Goal: Ask a question

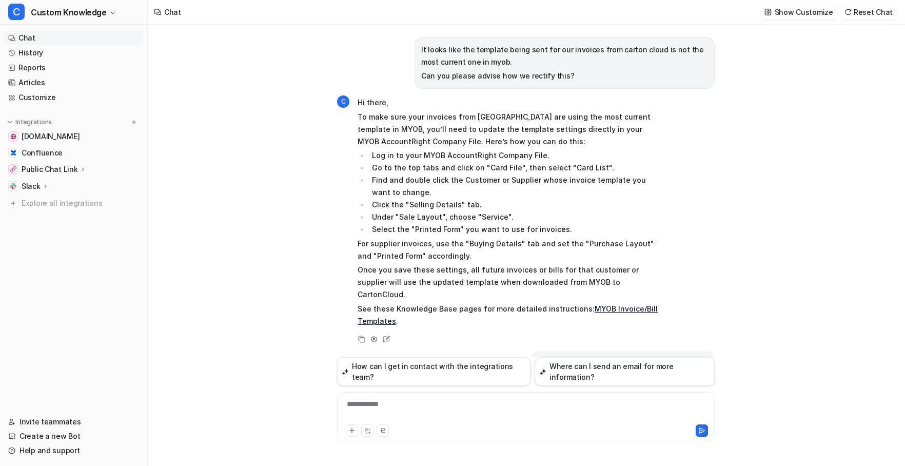
scroll to position [3381, 0]
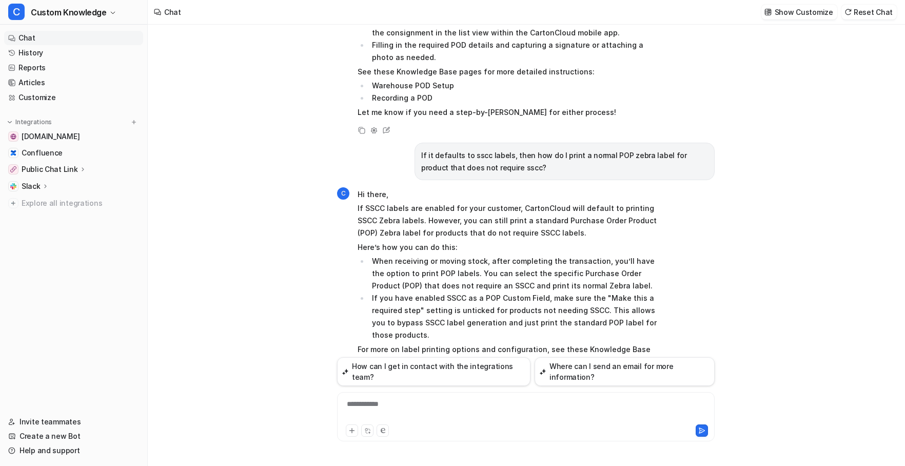
click at [432, 402] on div "**********" at bounding box center [526, 411] width 372 height 24
paste div
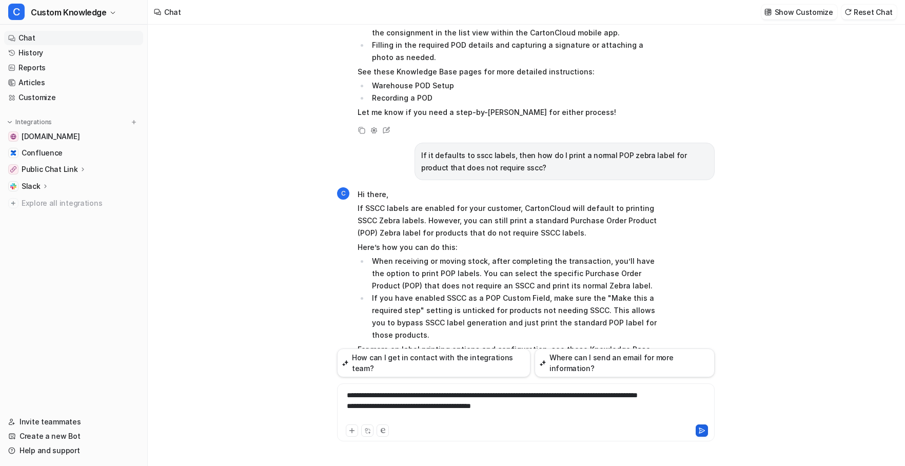
click at [701, 428] on icon at bounding box center [702, 430] width 6 height 5
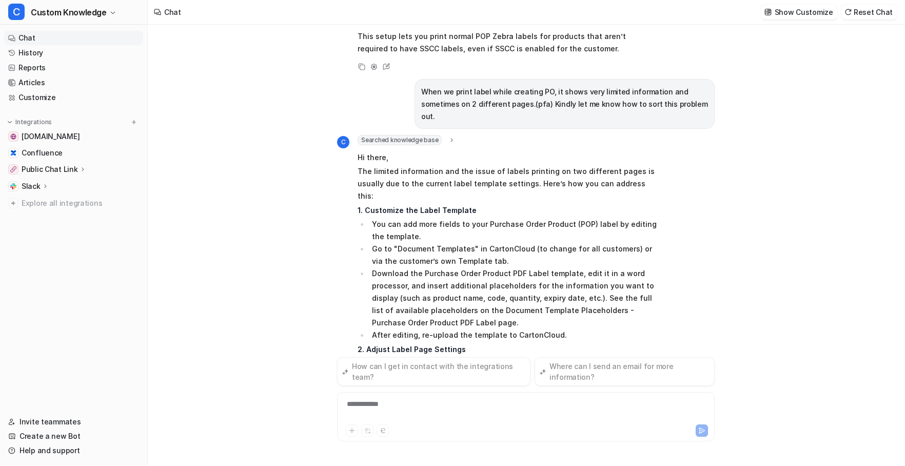
scroll to position [3853, 0]
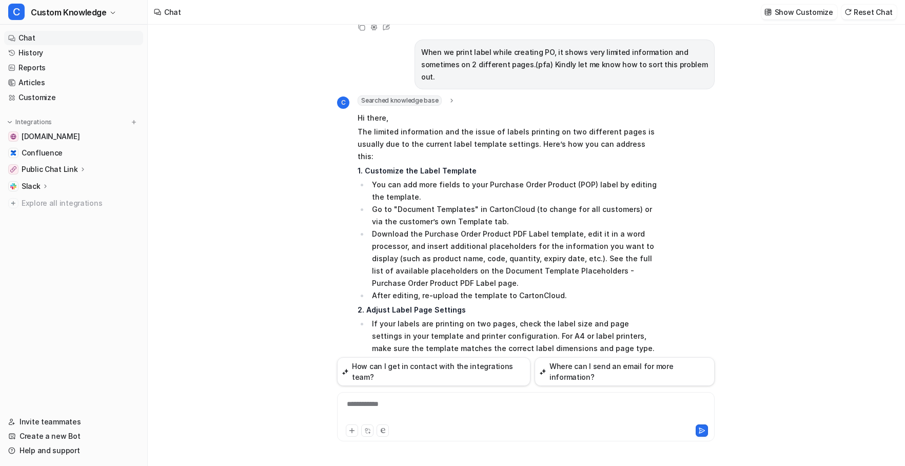
scroll to position [3750, 0]
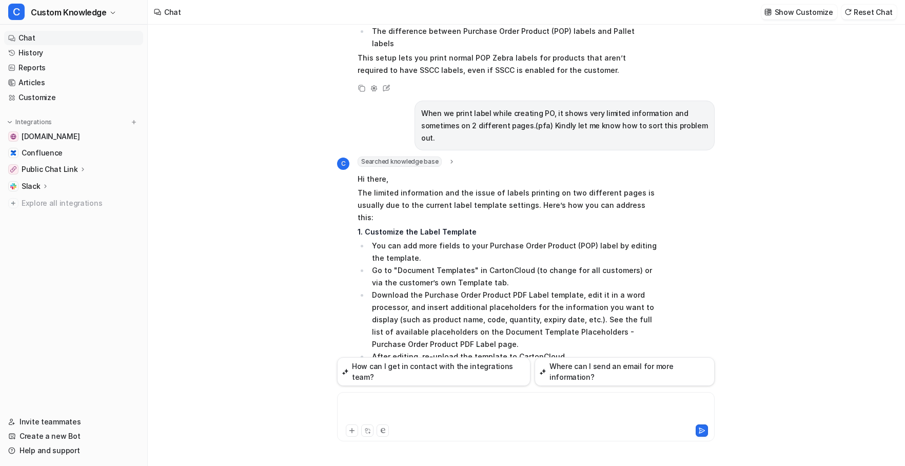
click at [426, 409] on div at bounding box center [526, 411] width 372 height 24
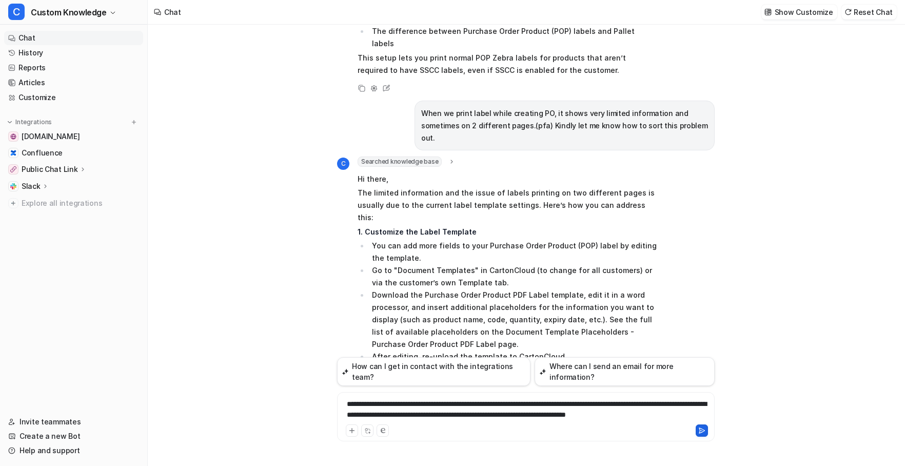
click at [701, 430] on icon at bounding box center [702, 430] width 6 height 5
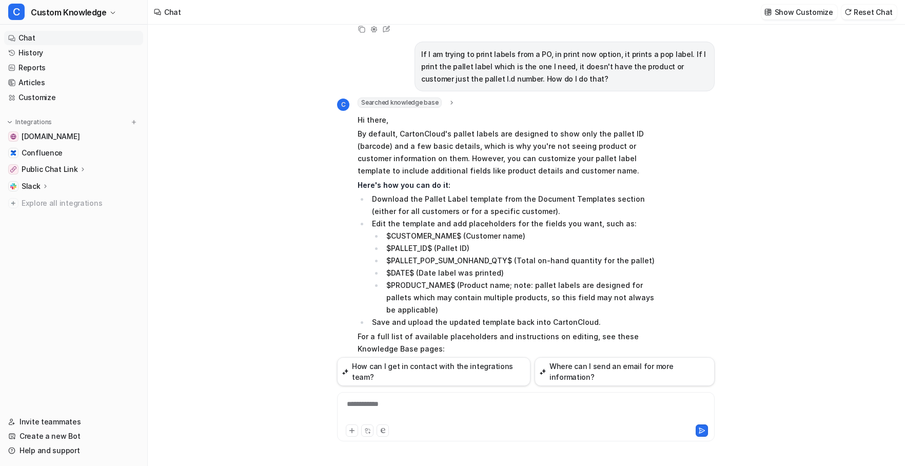
scroll to position [4322, 0]
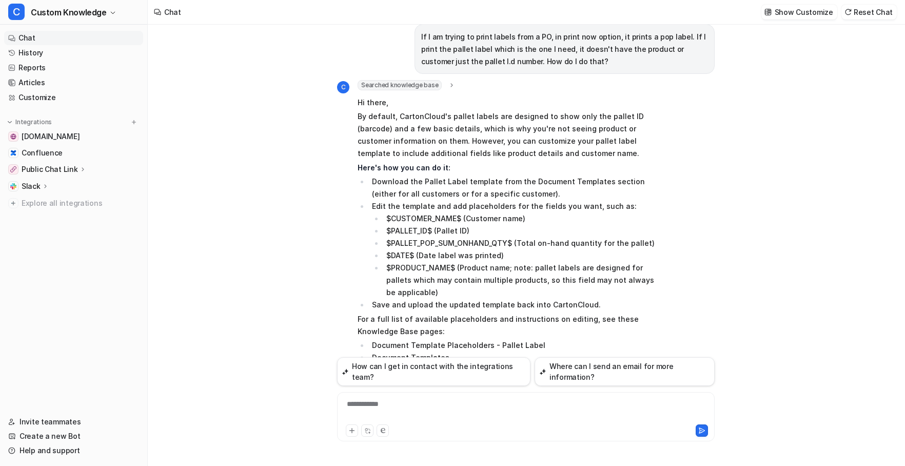
click at [420, 402] on div at bounding box center [526, 411] width 372 height 24
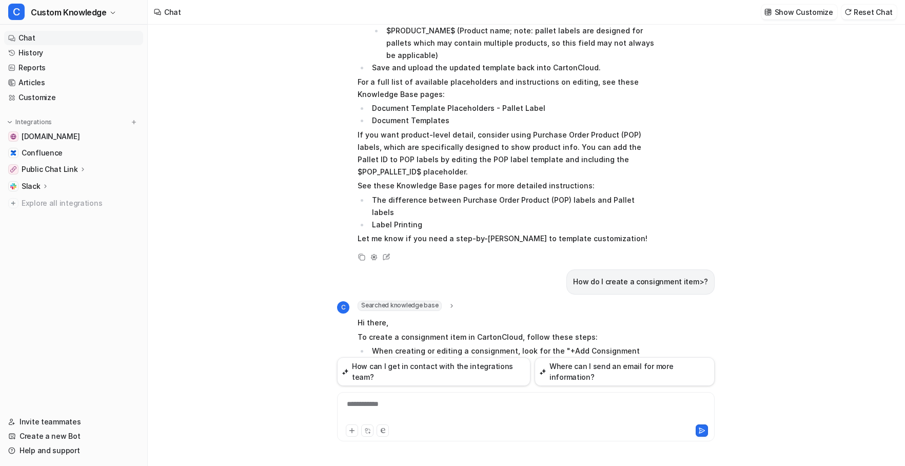
scroll to position [4612, 0]
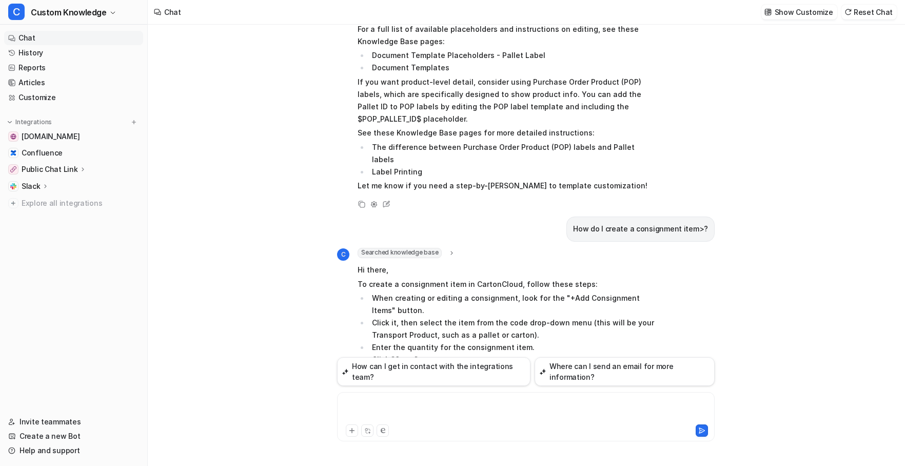
click at [485, 410] on div at bounding box center [526, 411] width 372 height 24
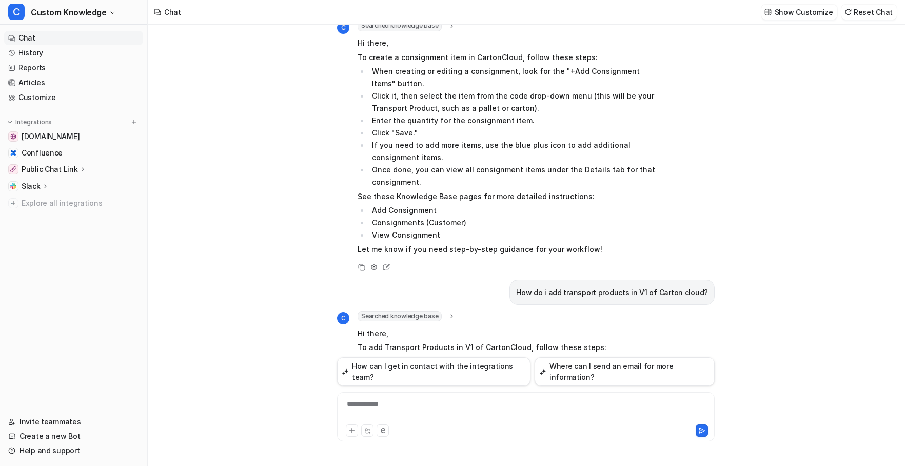
scroll to position [4892, 0]
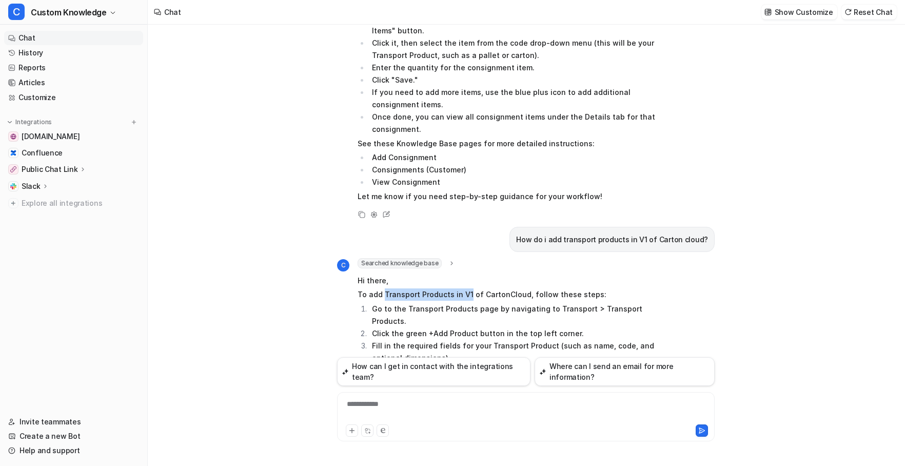
drag, startPoint x: 383, startPoint y: 146, endPoint x: 466, endPoint y: 146, distance: 83.1
click at [466, 288] on p "To add Transport Products in V1 of CartonCloud, follow these steps:" at bounding box center [508, 294] width 300 height 12
copy p "Transport Products in V1"
click at [397, 403] on div "**********" at bounding box center [526, 411] width 372 height 24
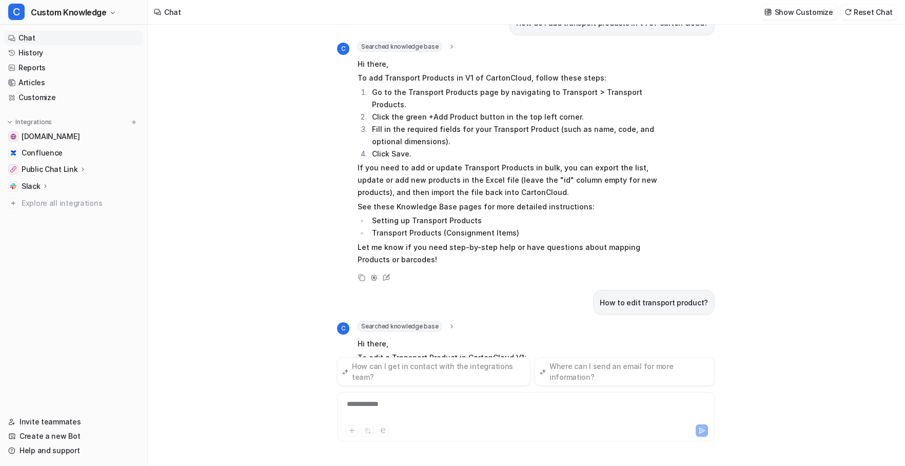
scroll to position [5187, 0]
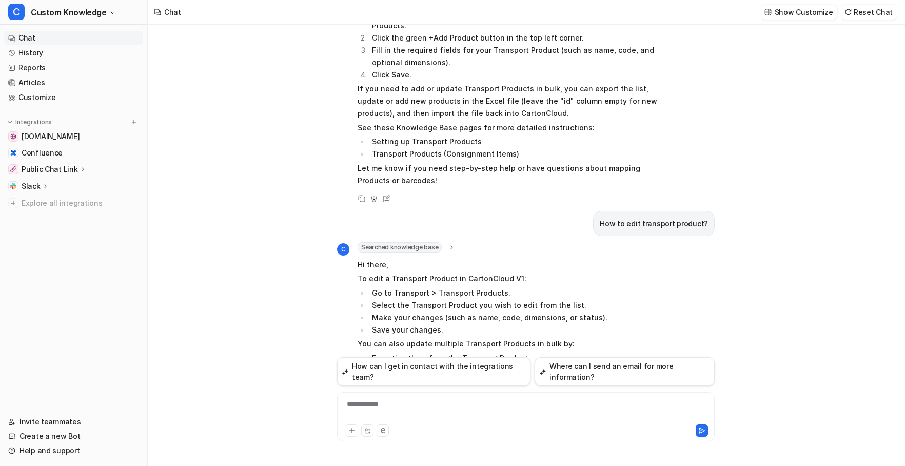
click at [227, 80] on div "It looks like the template being sent for our invoices from carton cloud is not…" at bounding box center [526, 245] width 756 height 441
click at [415, 400] on div at bounding box center [526, 411] width 372 height 24
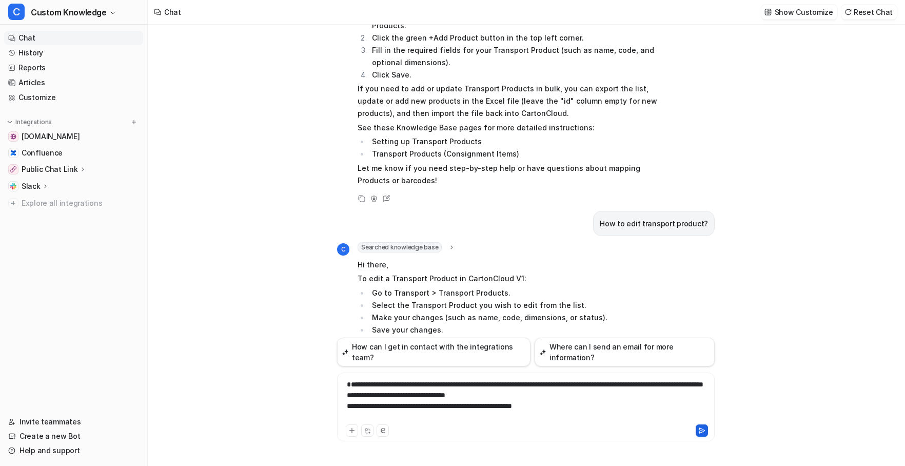
click at [699, 427] on icon at bounding box center [701, 430] width 7 height 7
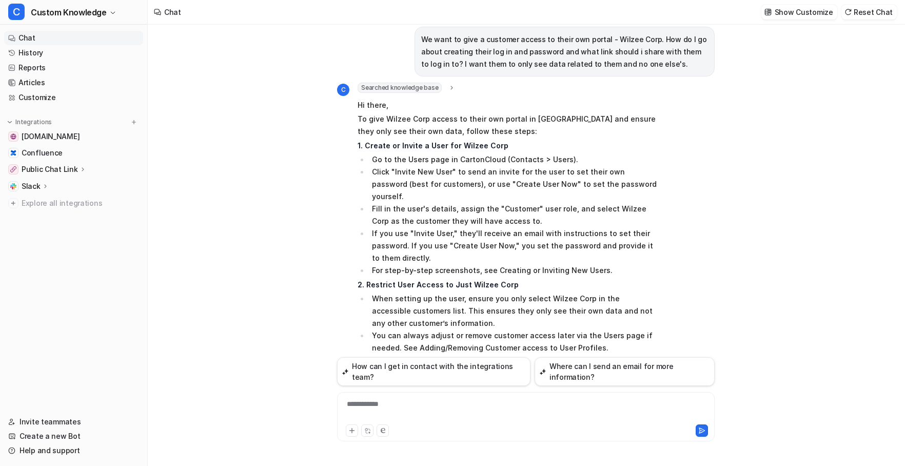
scroll to position [5621, 0]
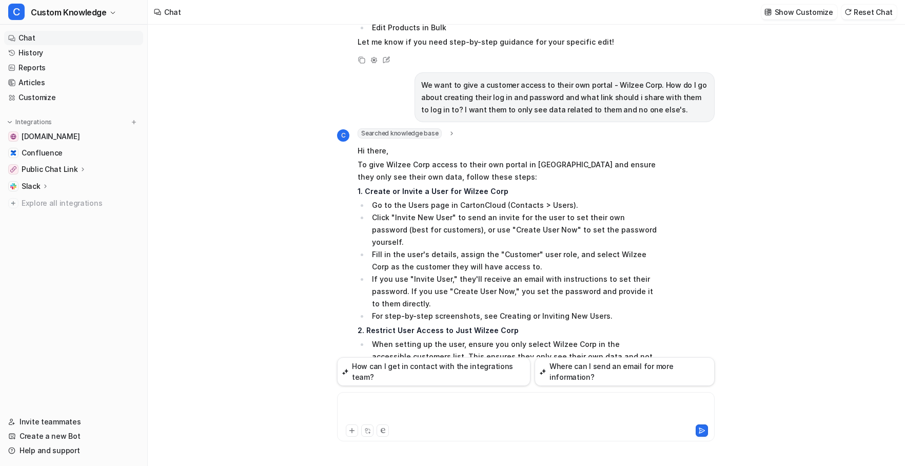
click at [403, 402] on div at bounding box center [526, 411] width 372 height 24
click at [698, 428] on button at bounding box center [702, 430] width 12 height 12
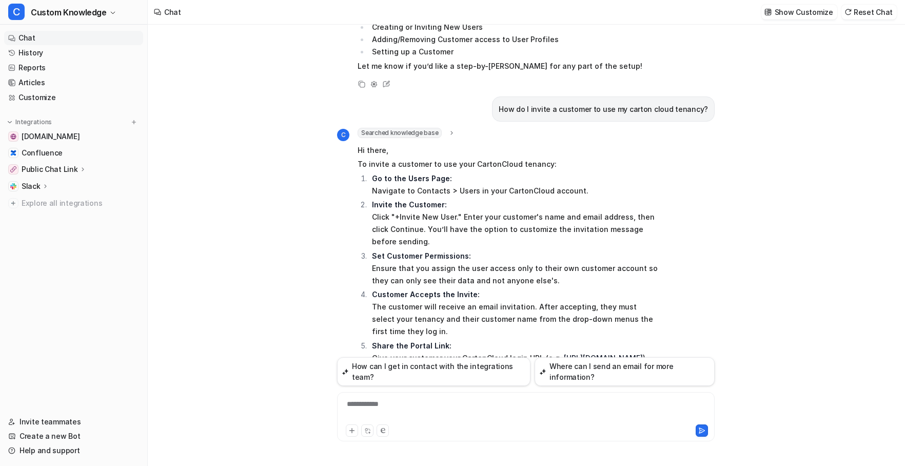
scroll to position [6158, 0]
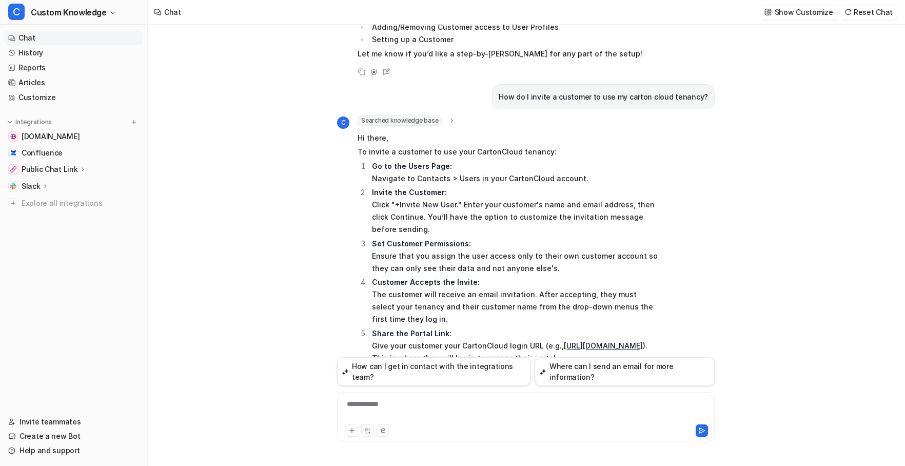
drag, startPoint x: 479, startPoint y: 236, endPoint x: 371, endPoint y: 240, distance: 107.8
click at [371, 380] on li "Creating or Inviting New Users" at bounding box center [513, 386] width 289 height 12
copy li "Creating or Inviting New Users"
